Goal: Learn about a topic

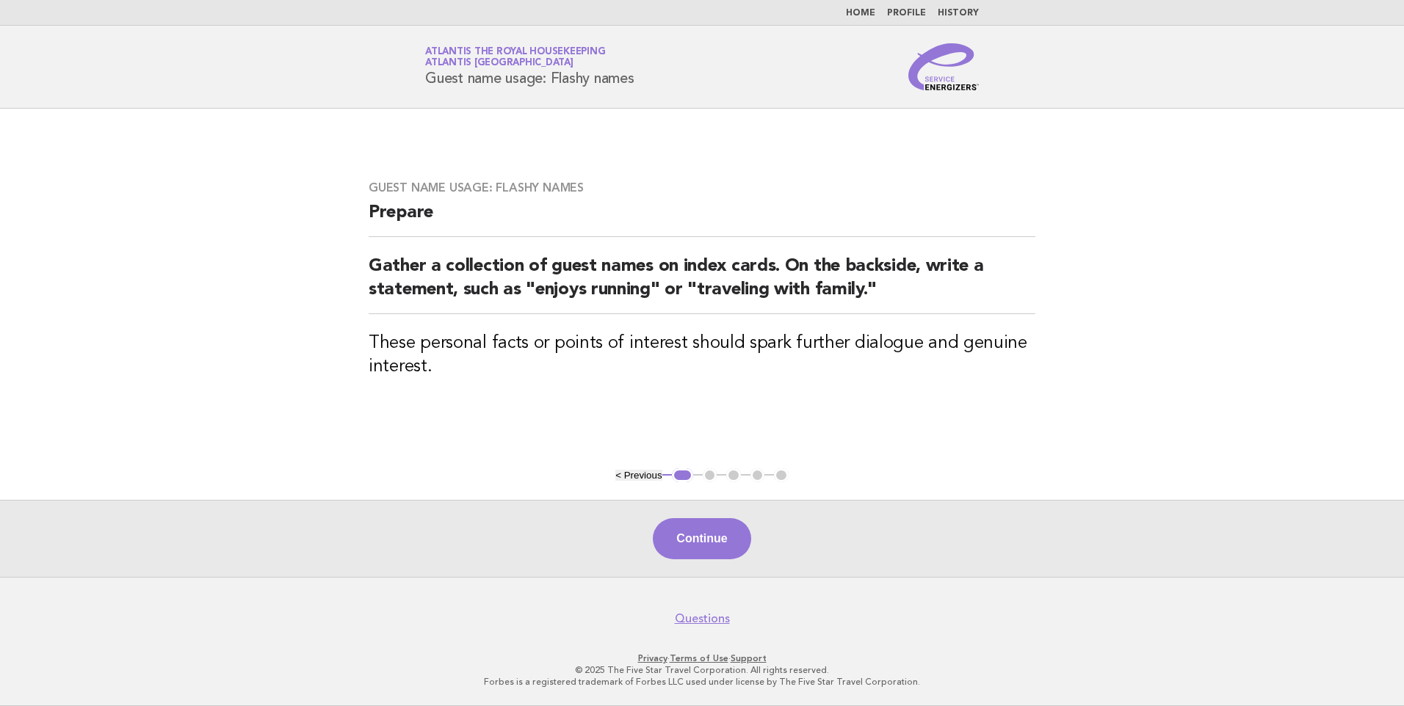
click at [872, 10] on link "Home" at bounding box center [860, 13] width 29 height 9
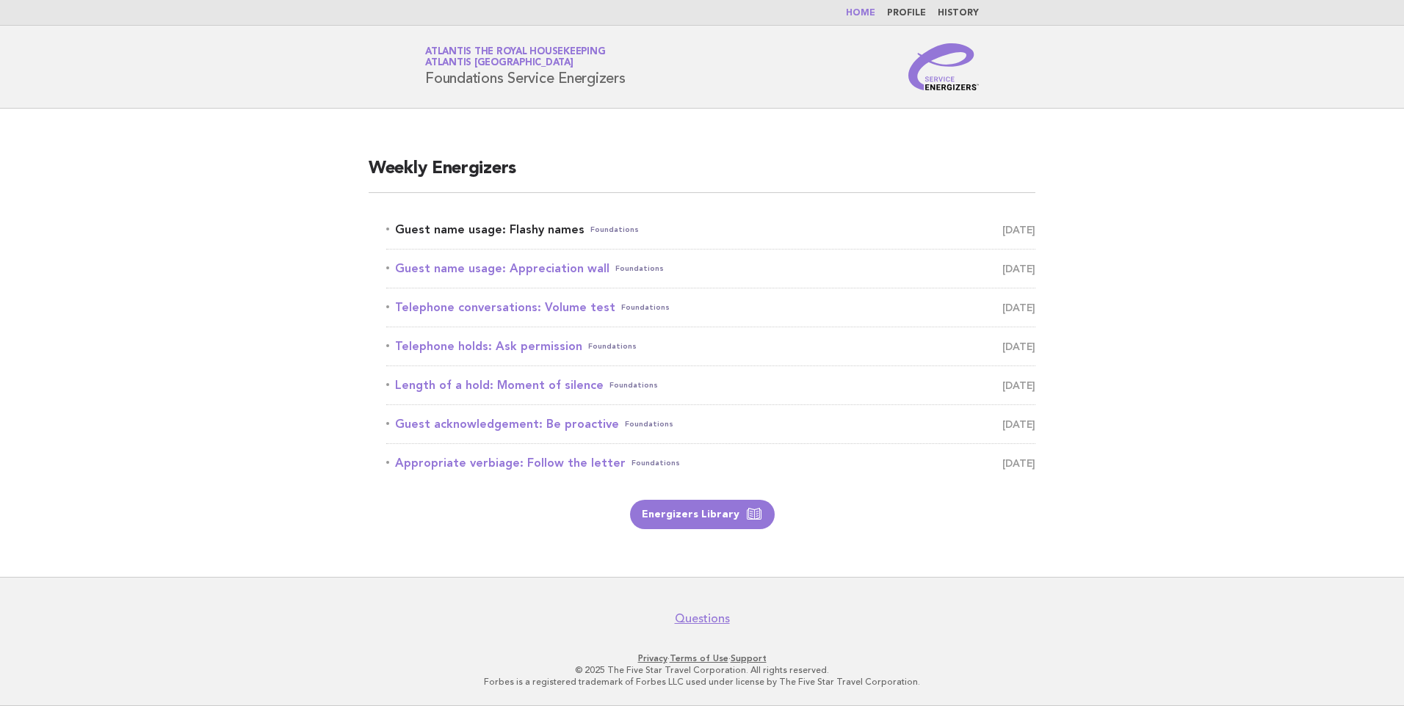
click at [535, 226] on link "Guest name usage: Flashy names Foundations August 17" at bounding box center [710, 230] width 649 height 21
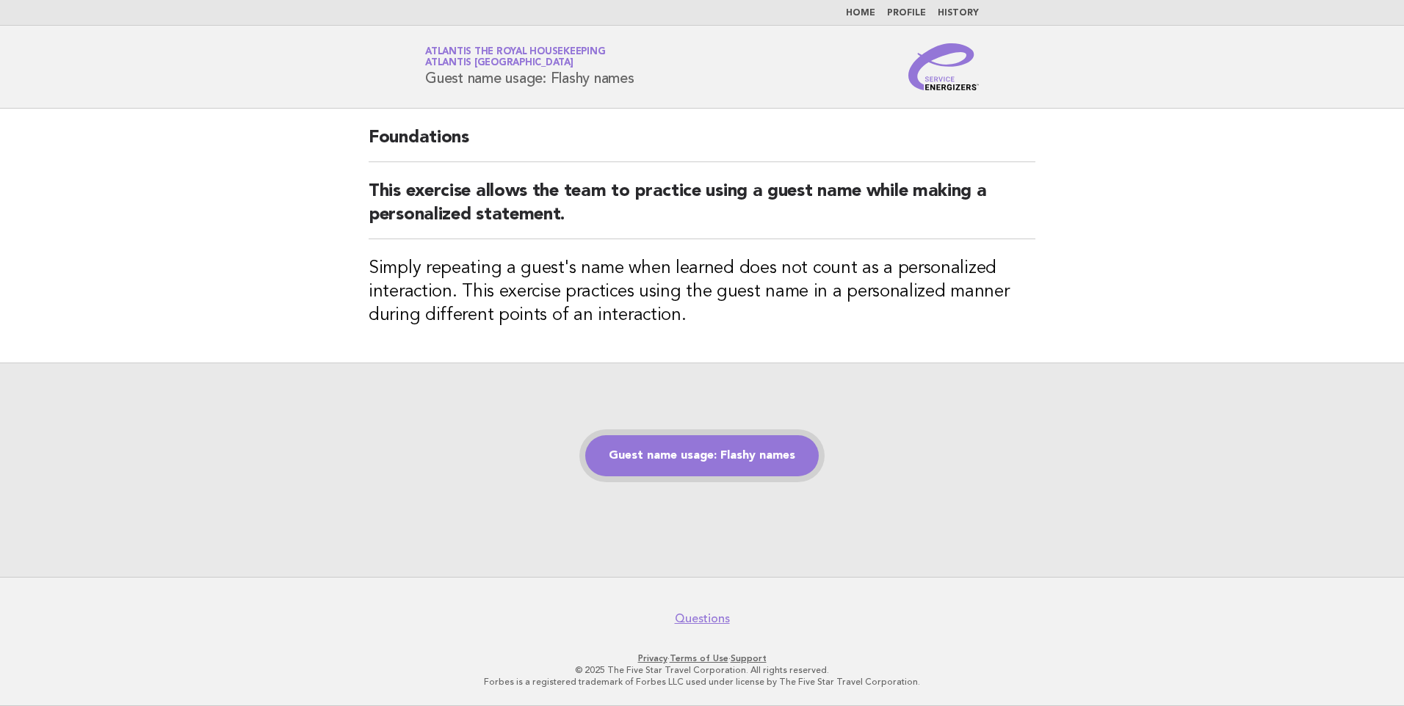
click at [743, 435] on link "Guest name usage: Flashy names" at bounding box center [702, 455] width 234 height 41
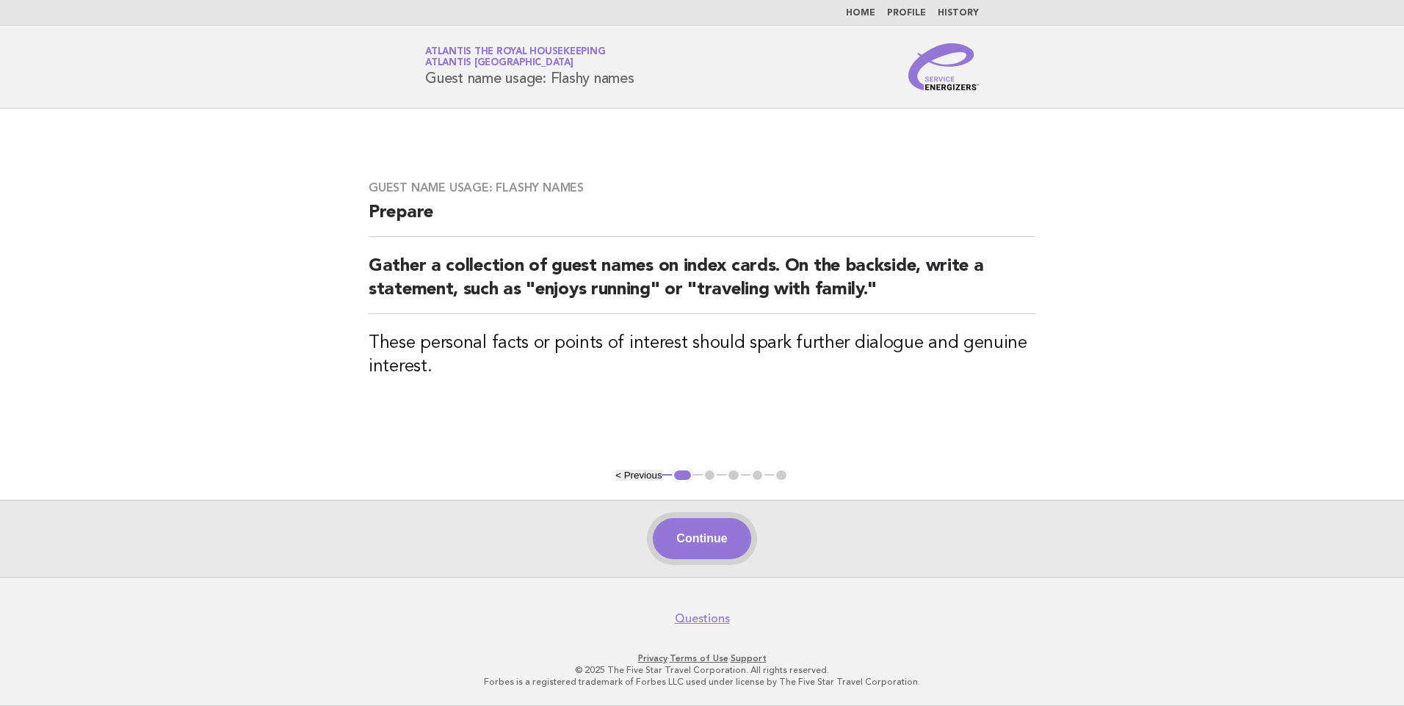
click at [703, 541] on button "Continue" at bounding box center [702, 538] width 98 height 41
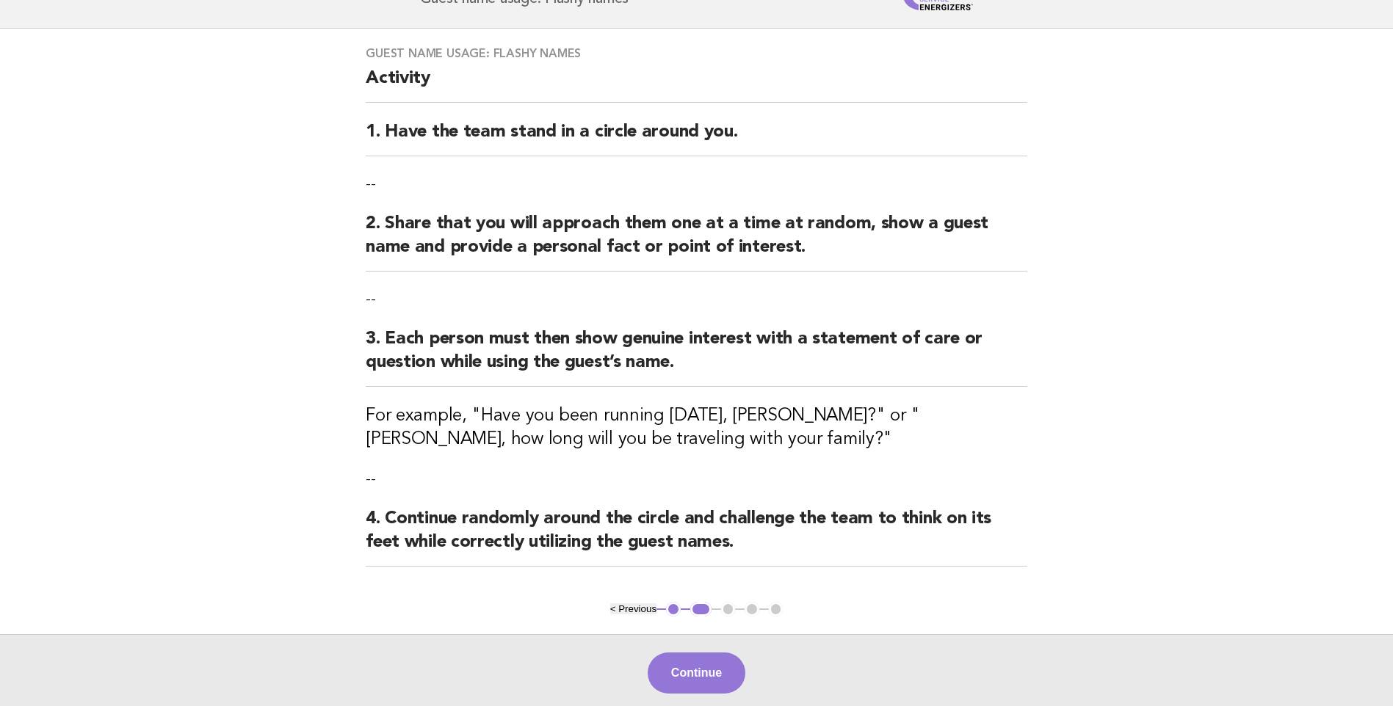
scroll to position [214, 0]
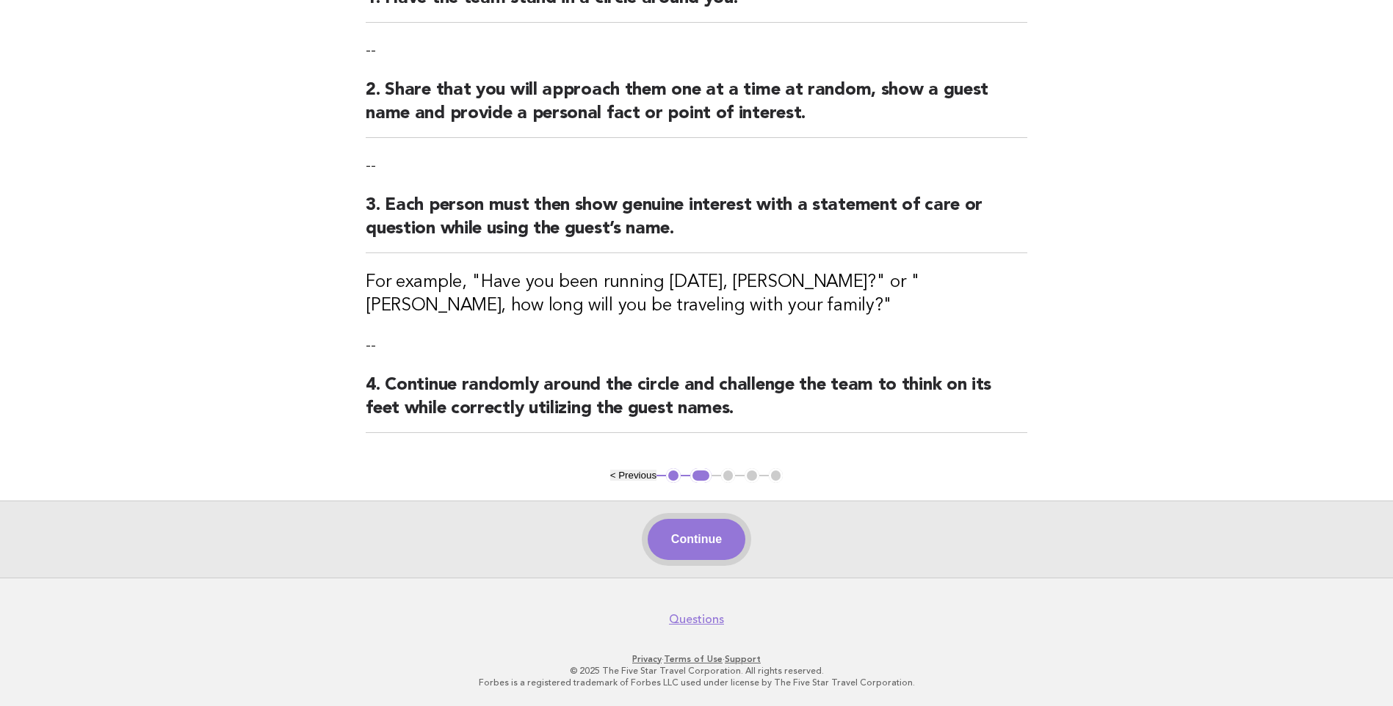
click at [720, 535] on button "Continue" at bounding box center [697, 539] width 98 height 41
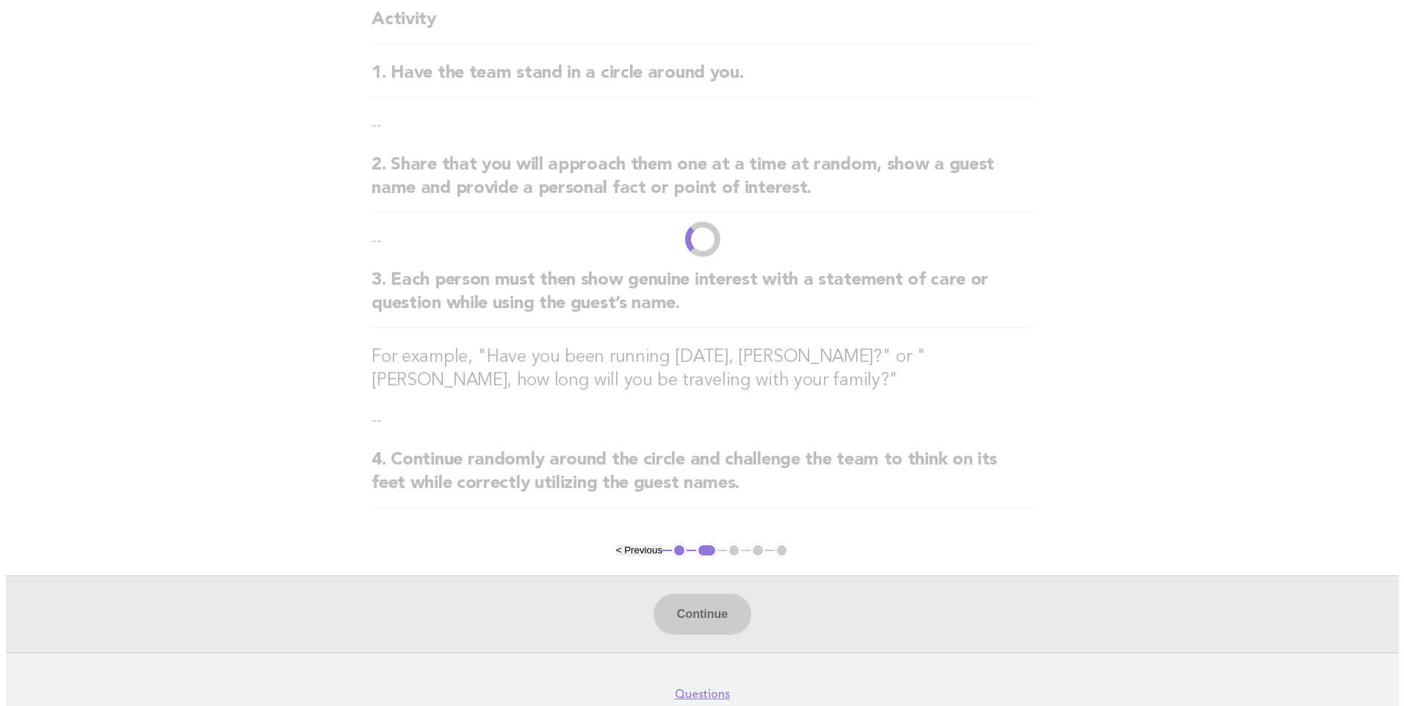
scroll to position [0, 0]
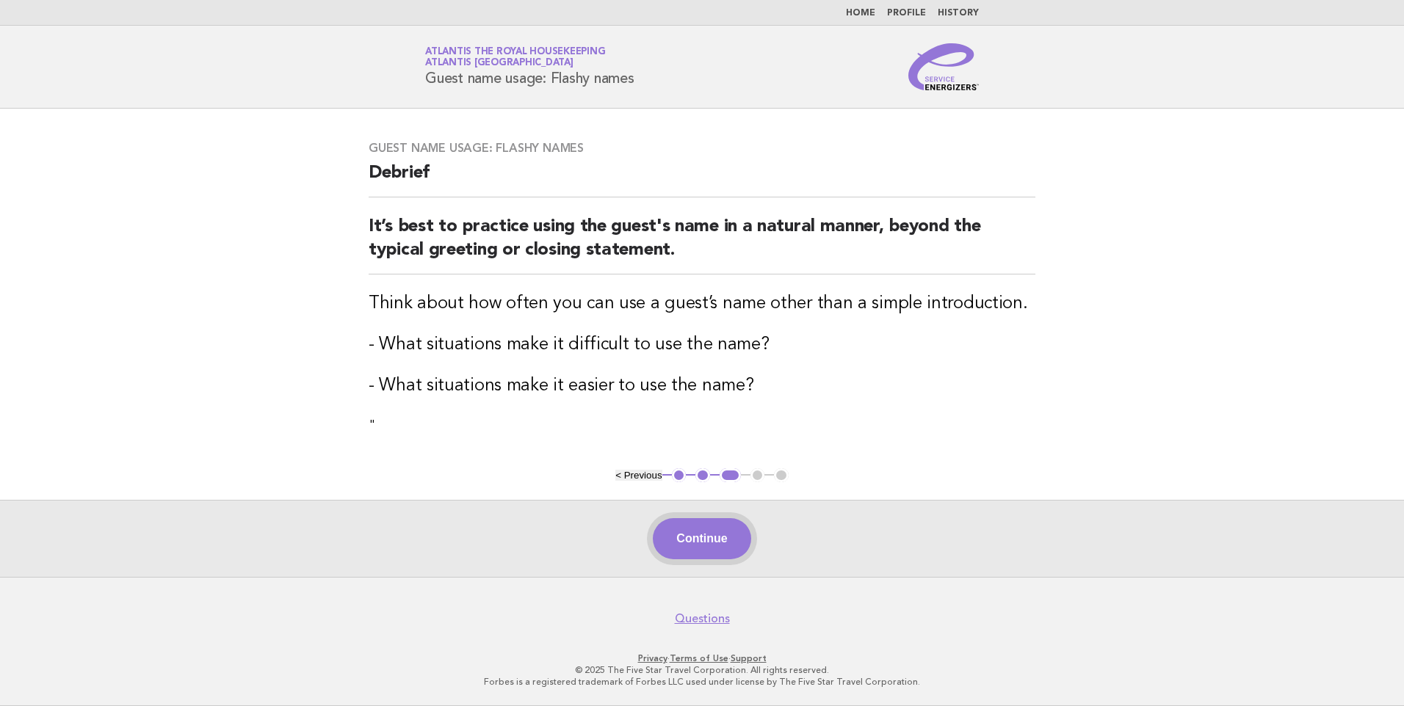
click at [709, 534] on button "Continue" at bounding box center [702, 538] width 98 height 41
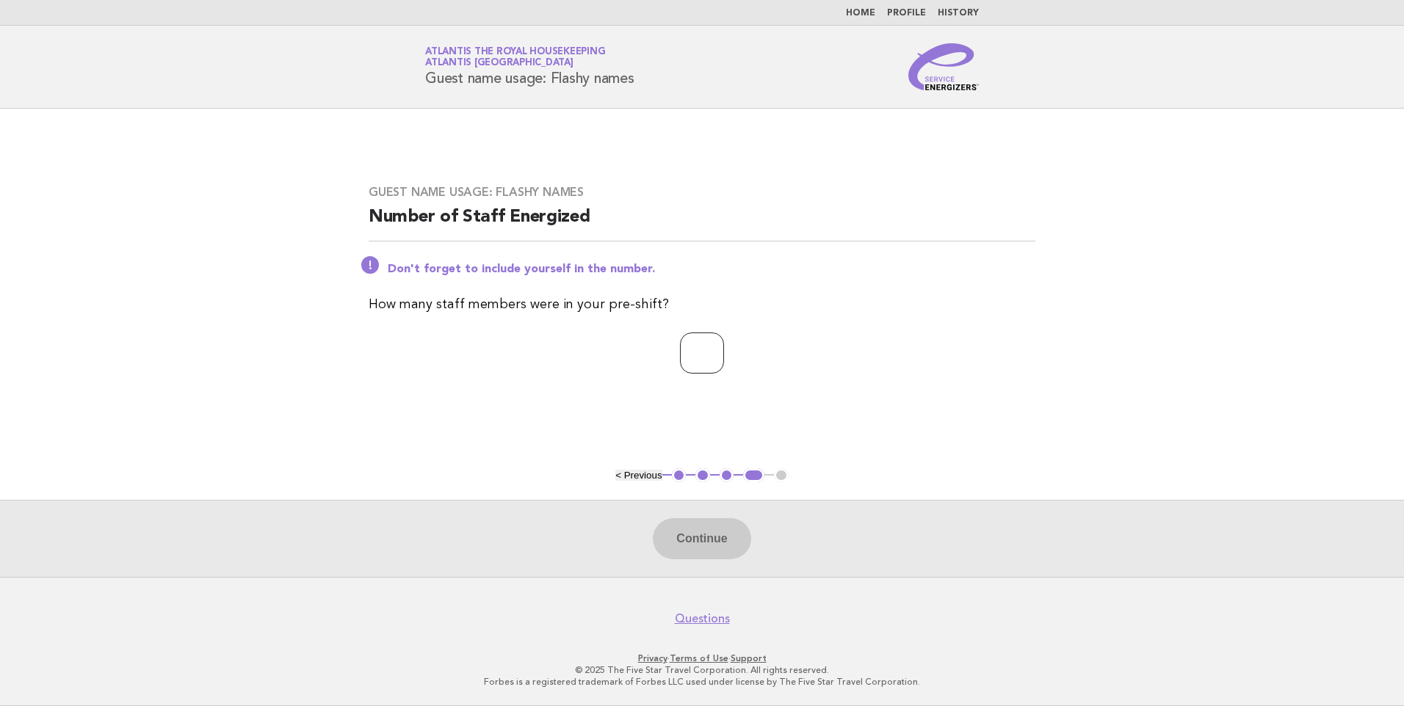
click at [709, 344] on input "number" at bounding box center [702, 353] width 44 height 41
type input "**"
click at [713, 533] on button "Continue" at bounding box center [702, 538] width 98 height 41
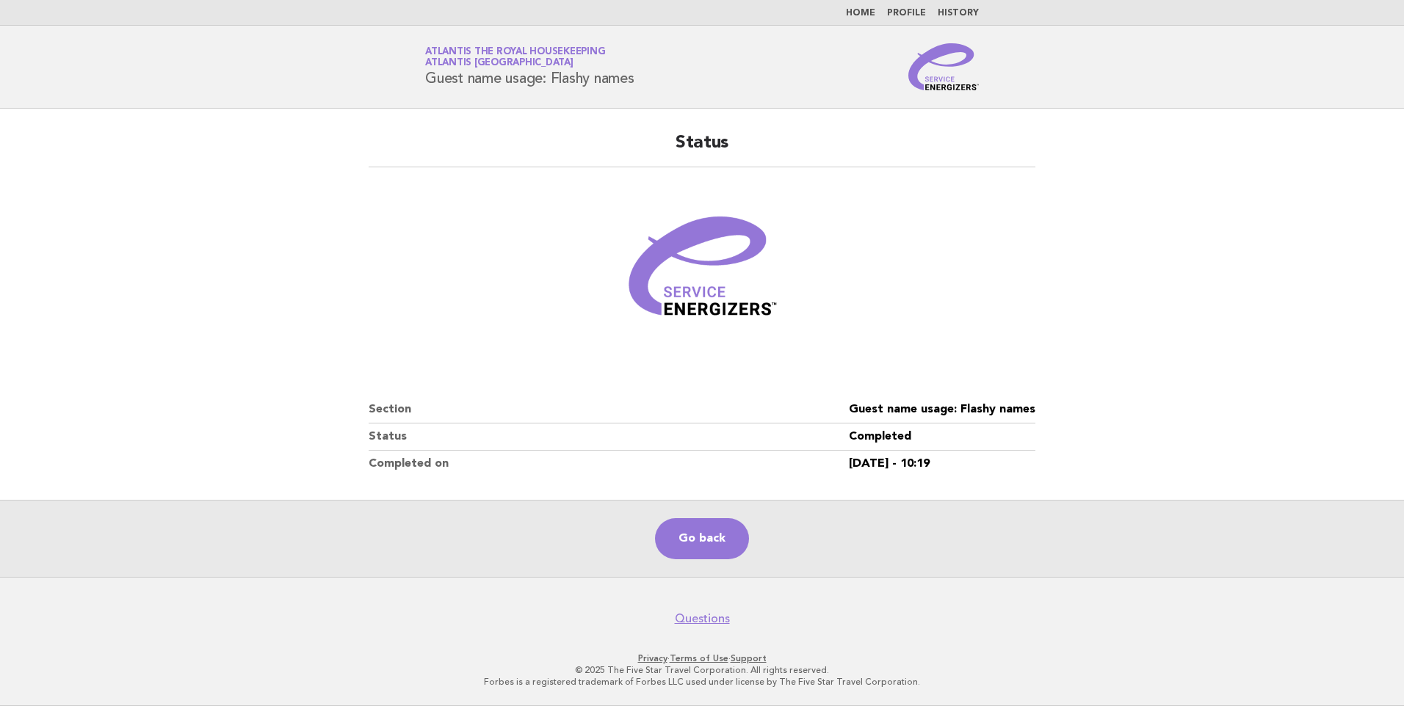
click at [872, 7] on li "Home" at bounding box center [860, 13] width 29 height 12
click at [868, 12] on link "Home" at bounding box center [860, 13] width 29 height 9
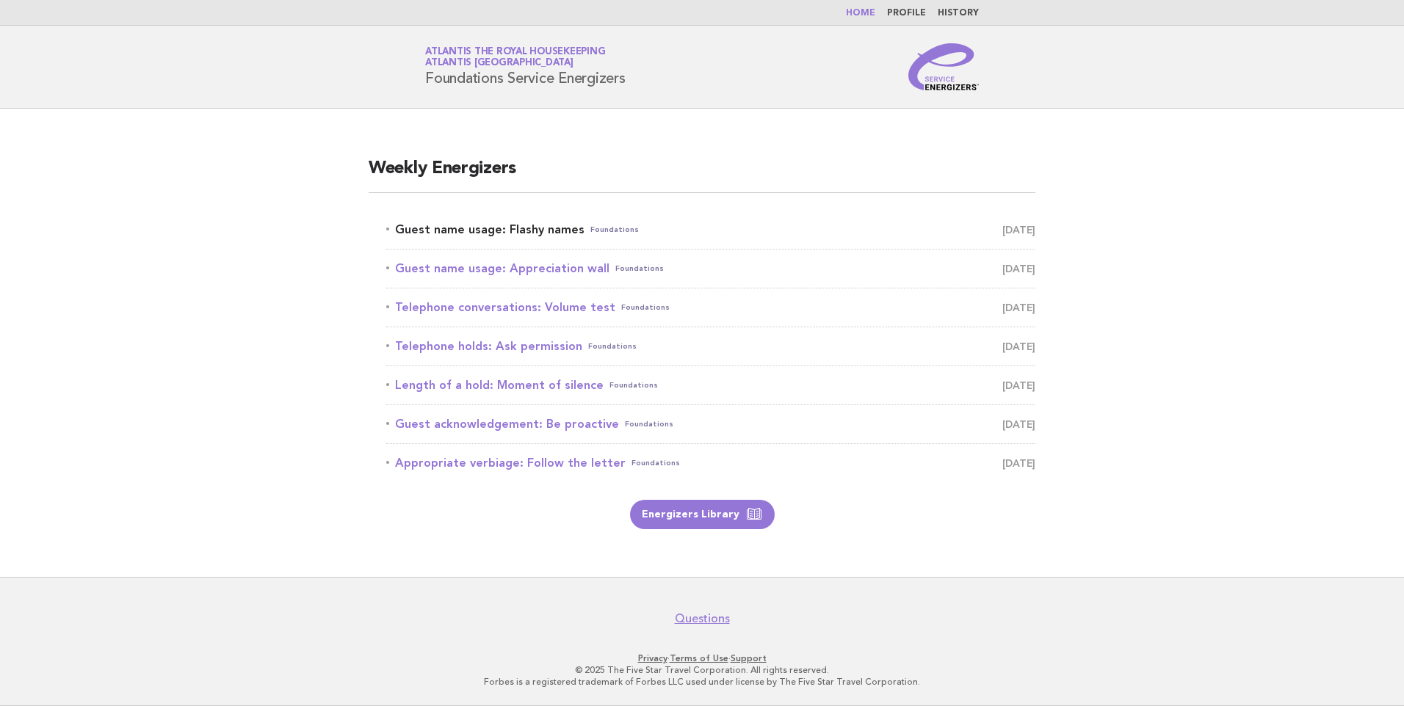
click at [528, 225] on link "Guest name usage: Flashy names Foundations August 17" at bounding box center [710, 230] width 649 height 21
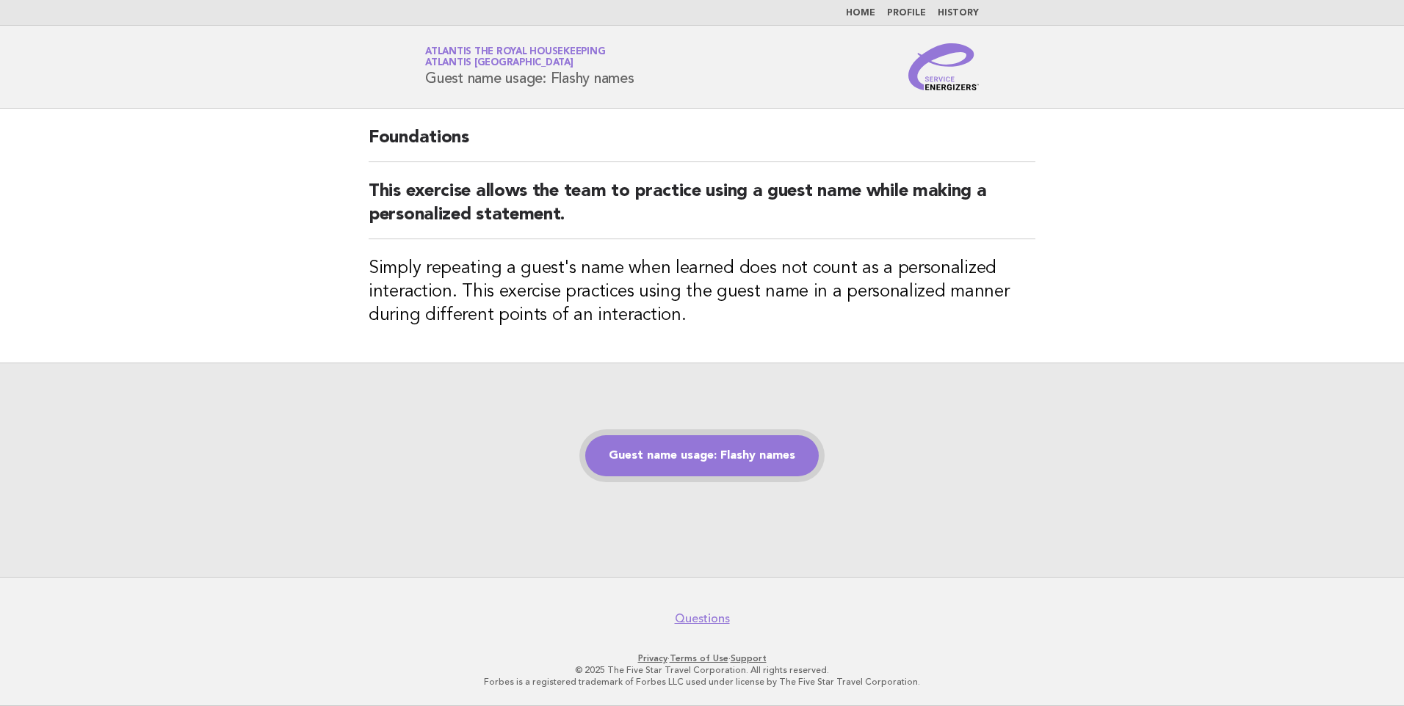
click at [711, 448] on link "Guest name usage: Flashy names" at bounding box center [702, 455] width 234 height 41
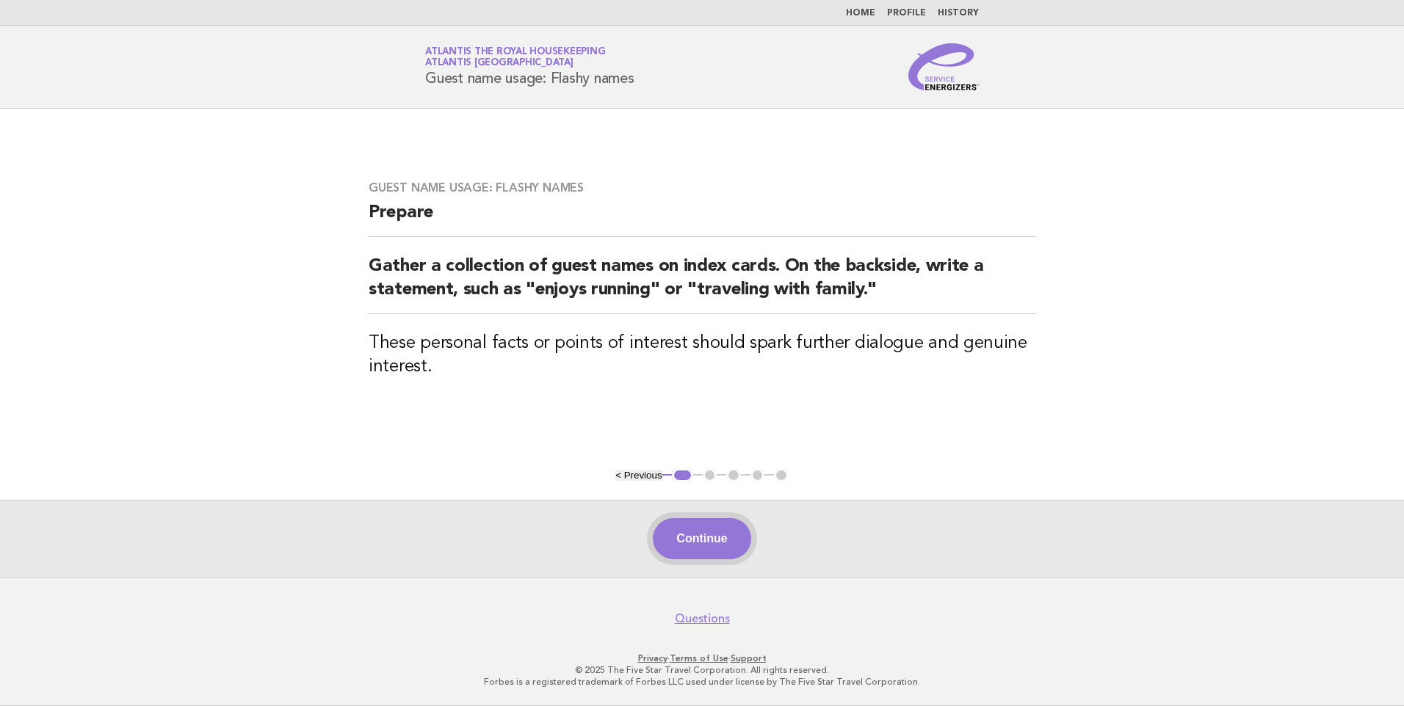
click at [702, 537] on button "Continue" at bounding box center [702, 538] width 98 height 41
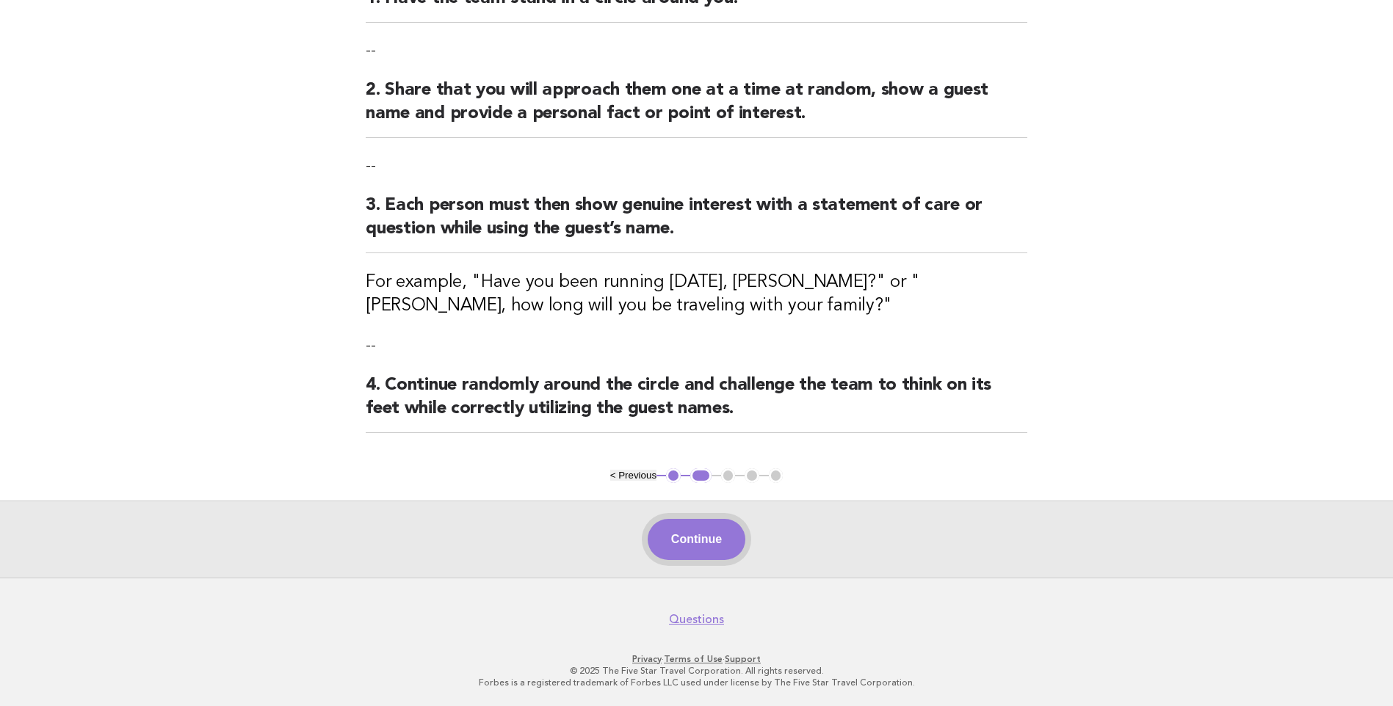
click at [721, 540] on button "Continue" at bounding box center [697, 539] width 98 height 41
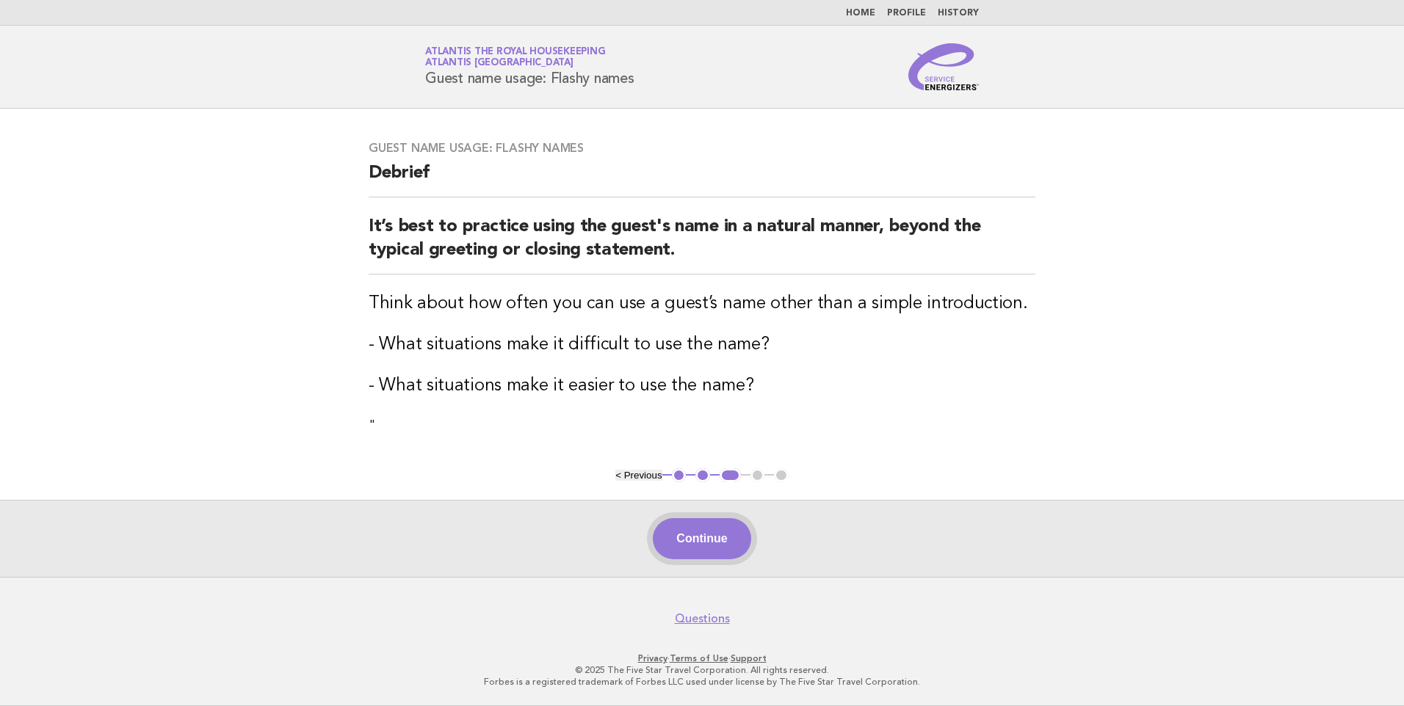
click at [728, 540] on button "Continue" at bounding box center [702, 538] width 98 height 41
